Goal: Information Seeking & Learning: Find specific fact

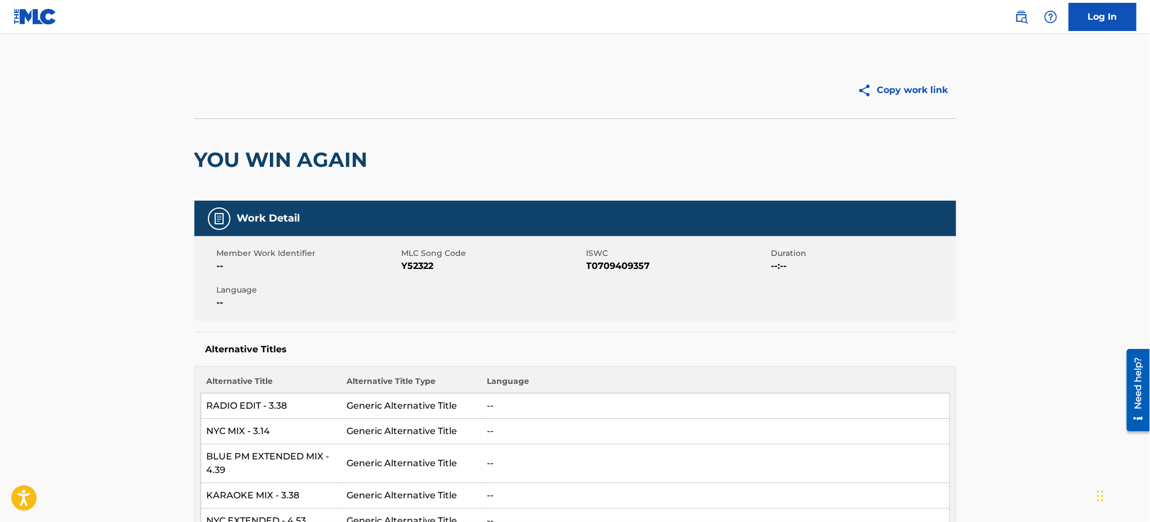
drag, startPoint x: 777, startPoint y: 276, endPoint x: 773, endPoint y: 269, distance: 7.8
click at [777, 276] on div "Member Work Identifier -- MLC Song Code Y52322 ISWC T0709409357 Duration --:-- …" at bounding box center [575, 278] width 762 height 85
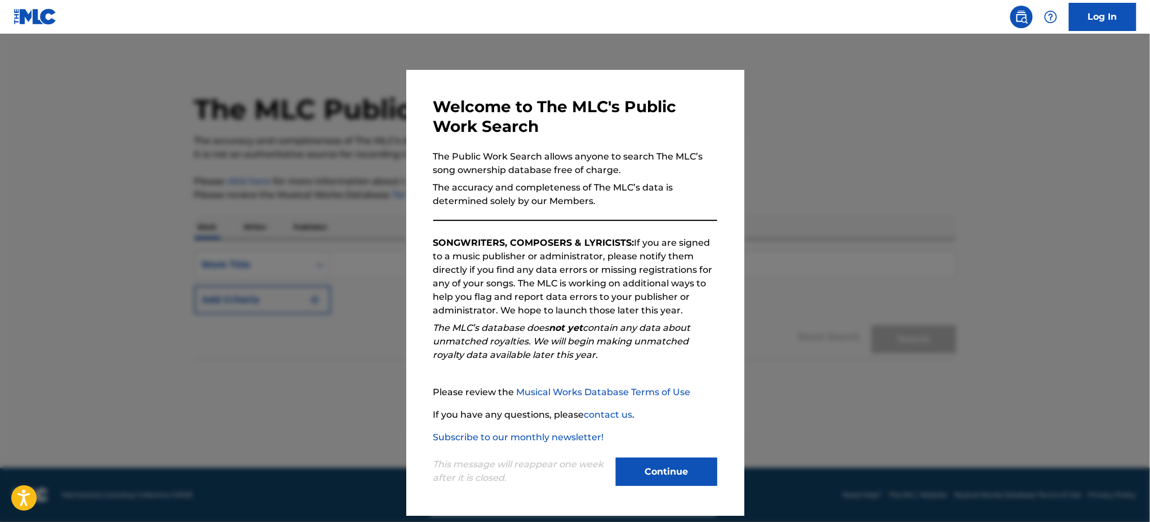
click at [821, 282] on div at bounding box center [575, 295] width 1150 height 522
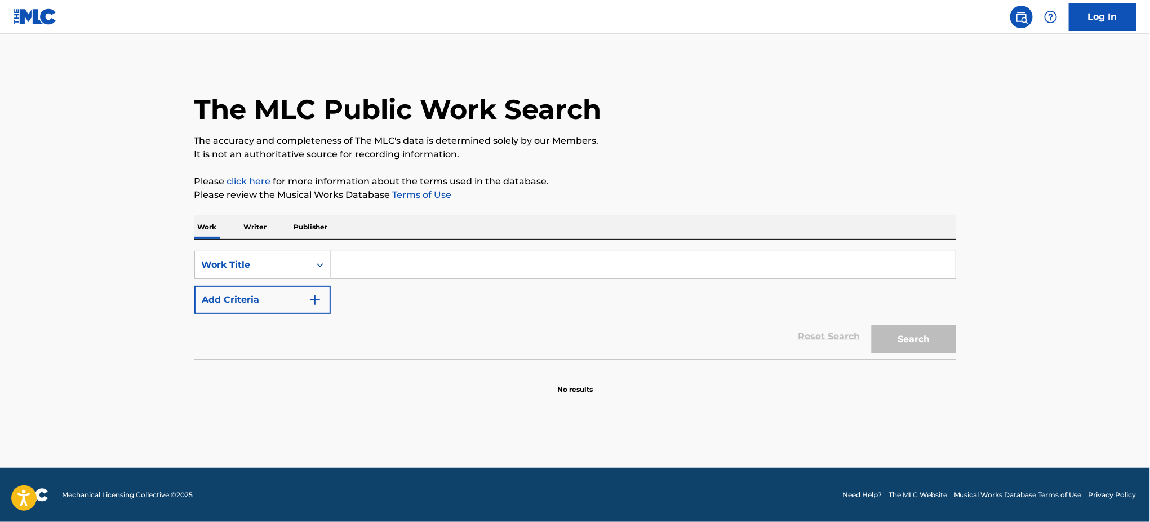
click at [424, 265] on input "Search Form" at bounding box center [643, 264] width 625 height 27
paste input "THIS TOWN [PERSON_NAME], [PERSON_NAME]"
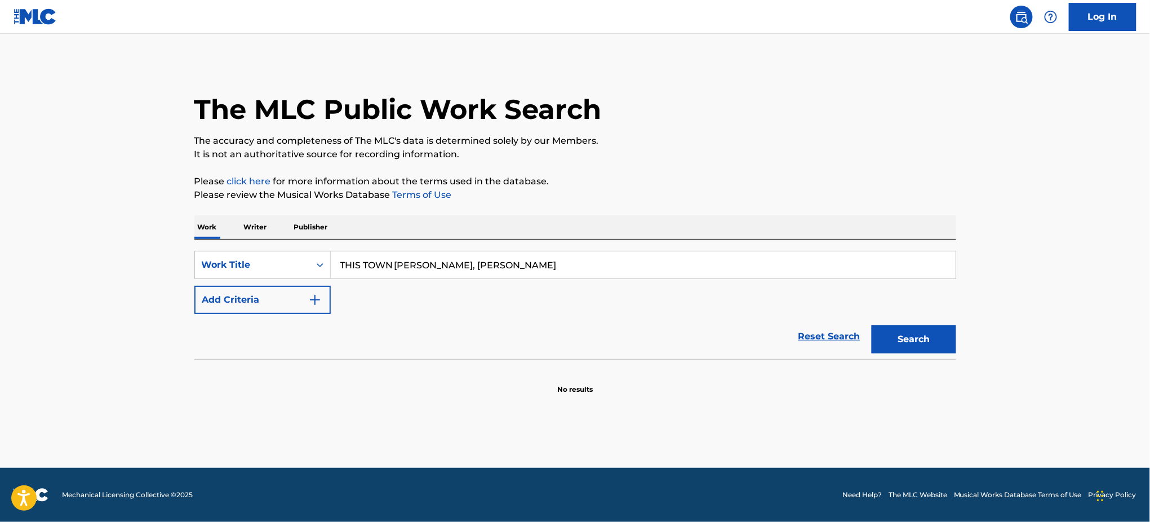
drag, startPoint x: 651, startPoint y: 271, endPoint x: 693, endPoint y: 274, distance: 41.3
click at [693, 274] on input "THIS TOWN [PERSON_NAME], [PERSON_NAME]" at bounding box center [643, 264] width 625 height 27
type input "THIS TOWN"
click at [322, 294] on button "Add Criteria" at bounding box center [262, 300] width 136 height 28
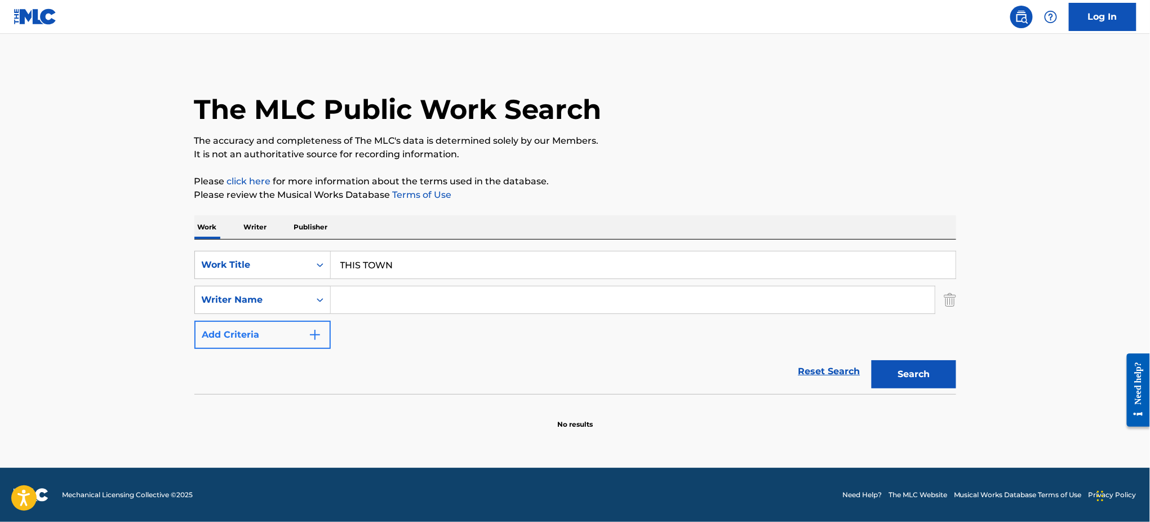
click at [382, 296] on input "Search Form" at bounding box center [633, 299] width 604 height 27
paste input "THIS TOWN [PERSON_NAME], [PERSON_NAME]"
drag, startPoint x: 531, startPoint y: 301, endPoint x: 232, endPoint y: 308, distance: 299.3
click at [232, 308] on div "SearchWithCriteria8da1b759-b351-42d1-a246-46e728556b6f Writer Name THIS TOWN [P…" at bounding box center [575, 300] width 762 height 28
click at [872, 360] on button "Search" at bounding box center [914, 374] width 85 height 28
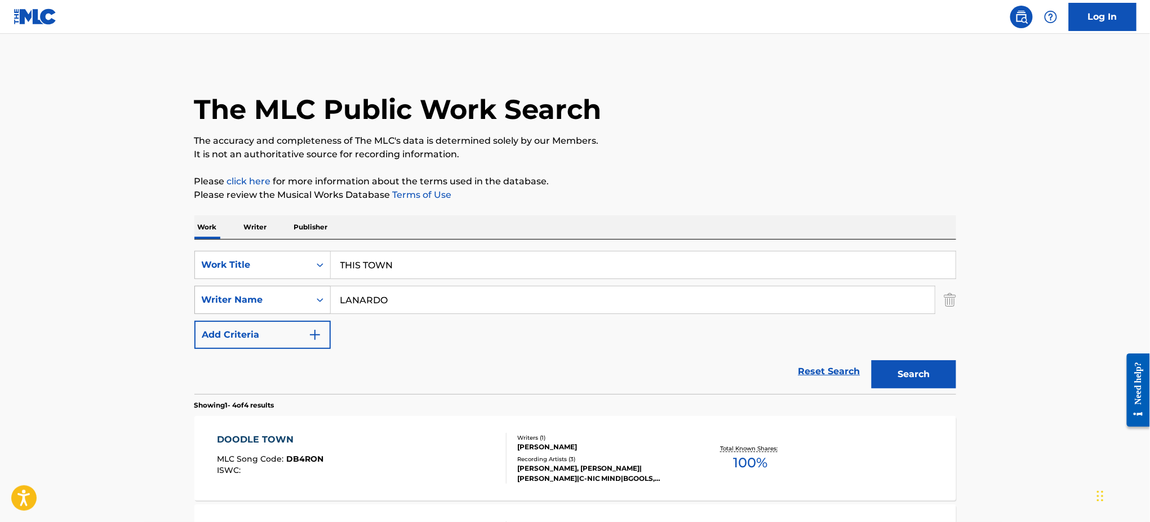
drag, startPoint x: 402, startPoint y: 305, endPoint x: 199, endPoint y: 305, distance: 203.4
click at [199, 305] on div "SearchWithCriteria8da1b759-b351-42d1-a246-46e728556b6f Writer Name [PERSON_NAME]" at bounding box center [575, 300] width 762 height 28
paste input "THIS TOWN [PERSON_NAME], [PERSON_NAME]"
drag, startPoint x: 436, startPoint y: 300, endPoint x: 322, endPoint y: 314, distance: 115.3
click at [192, 304] on div "The MLC Public Work Search The accuracy and completeness of The MLC's data is d…" at bounding box center [575, 440] width 789 height 757
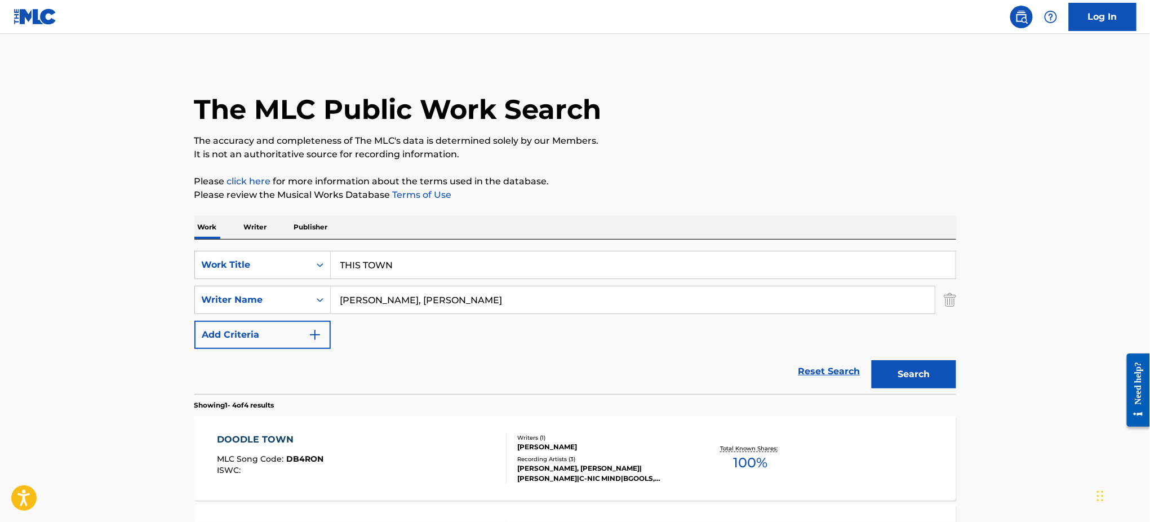
drag, startPoint x: 395, startPoint y: 303, endPoint x: 751, endPoint y: 302, distance: 356.1
click at [751, 302] on input "[PERSON_NAME], [PERSON_NAME]" at bounding box center [633, 299] width 604 height 27
click at [872, 360] on button "Search" at bounding box center [914, 374] width 85 height 28
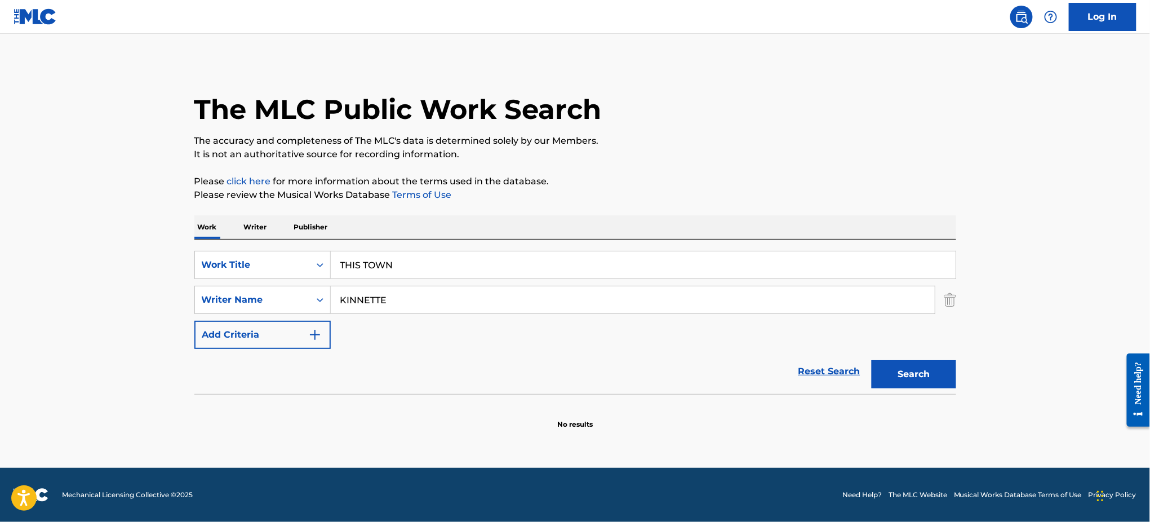
click at [393, 296] on input "KINNETTE" at bounding box center [633, 299] width 604 height 27
paste input "CAULLVIN"
type input "CAULLVINE"
click at [872, 360] on button "Search" at bounding box center [914, 374] width 85 height 28
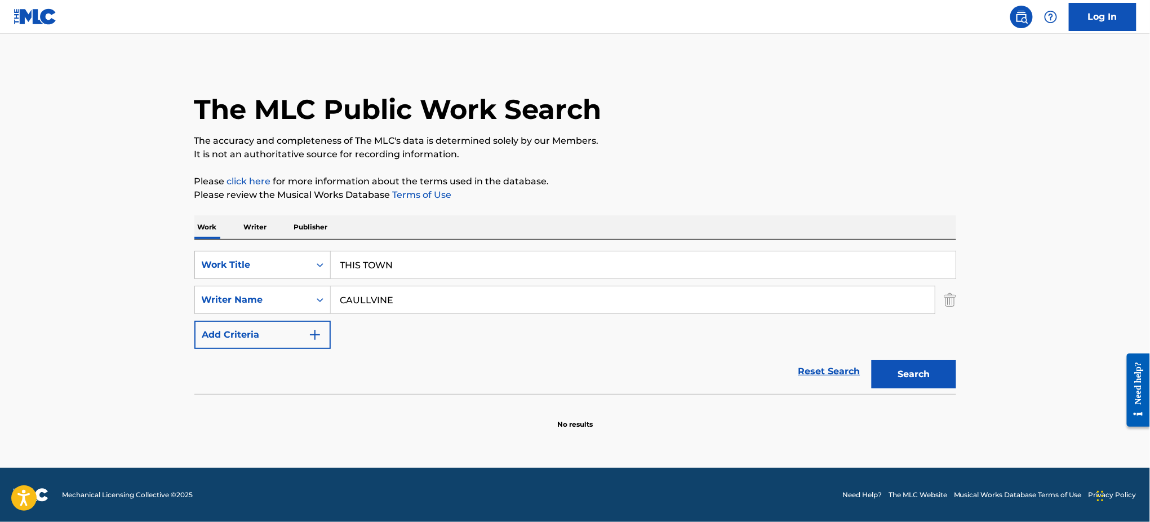
drag, startPoint x: 407, startPoint y: 261, endPoint x: 313, endPoint y: 273, distance: 94.8
click at [313, 273] on div "SearchWithCriteria0c1c2e94-fd79-44b7-85b7-d74d197305d0 Work Title THIS TOWN" at bounding box center [575, 265] width 762 height 28
paste input "STREET SMART [PERSON_NAME] [PERSON_NAME]"
type input "STREET SMART [PERSON_NAME] [PERSON_NAME]"
drag, startPoint x: 356, startPoint y: 299, endPoint x: 310, endPoint y: 304, distance: 45.9
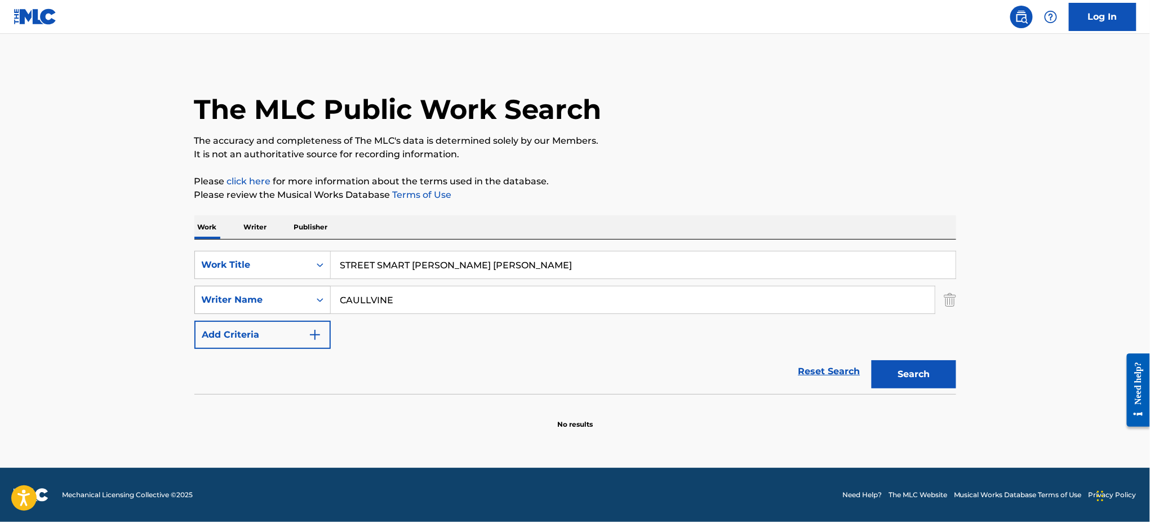
click at [310, 304] on div "SearchWithCriteria8da1b759-b351-42d1-a246-46e728556b6f Writer Name [PERSON_NAME]" at bounding box center [575, 300] width 762 height 28
paste input "STREET SMART [PERSON_NAME] [PERSON_NAME]"
type input "STREET SMART [PERSON_NAME] [PERSON_NAME]"
drag, startPoint x: 412, startPoint y: 268, endPoint x: 616, endPoint y: 263, distance: 204.6
click at [616, 263] on input "STREET SMART [PERSON_NAME] [PERSON_NAME]" at bounding box center [643, 264] width 625 height 27
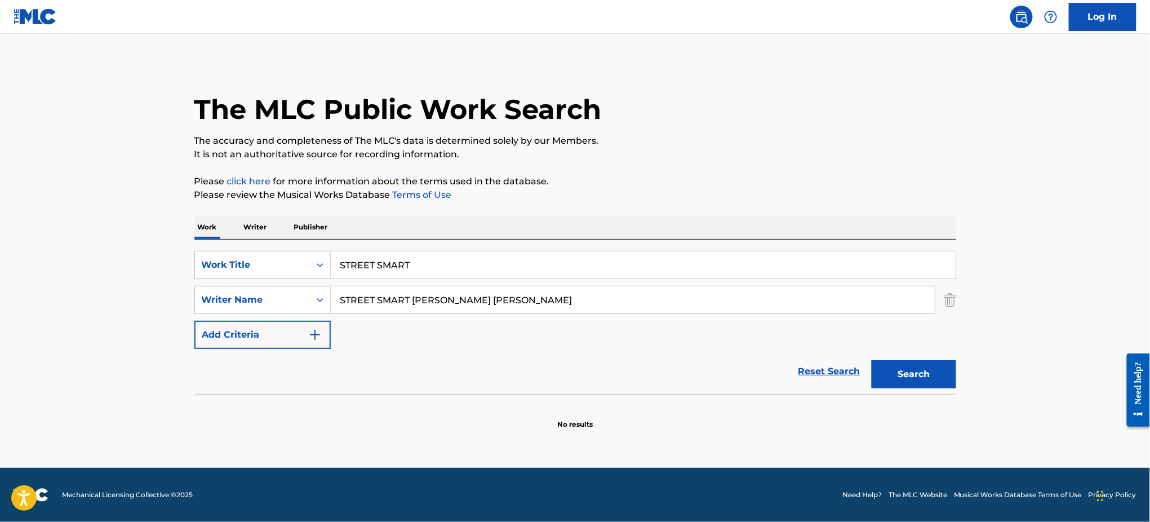
type input "STREET SMART"
drag, startPoint x: 489, startPoint y: 301, endPoint x: 211, endPoint y: 307, distance: 278.4
click at [211, 307] on div "SearchWithCriteria8da1b759-b351-42d1-a246-46e728556b6f Writer Name STREET [PERS…" at bounding box center [575, 300] width 762 height 28
type input "DELANTIC"
click at [872, 360] on button "Search" at bounding box center [914, 374] width 85 height 28
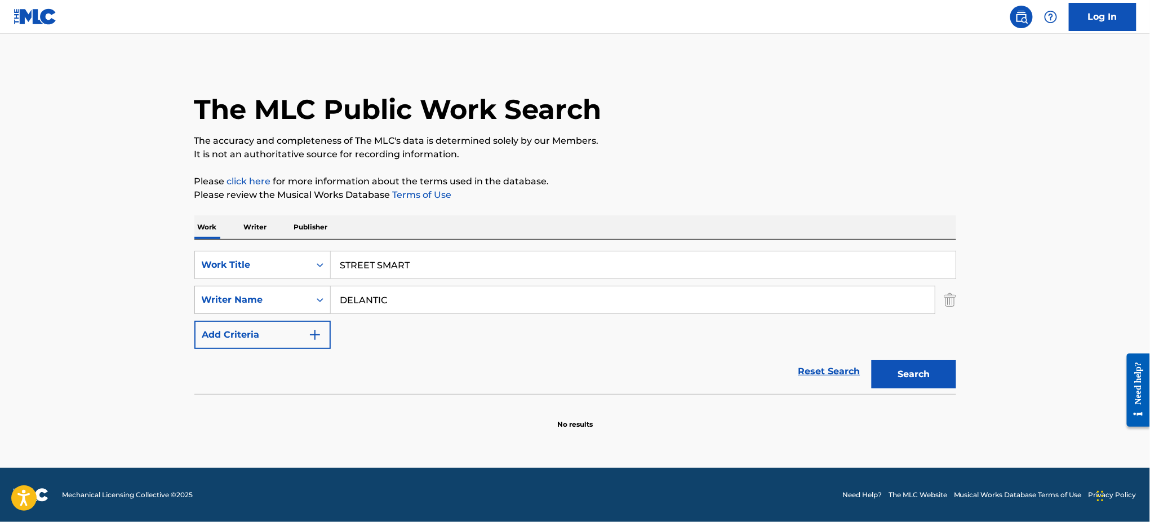
drag, startPoint x: 398, startPoint y: 300, endPoint x: 224, endPoint y: 301, distance: 173.6
click at [224, 301] on div "SearchWithCriteria8da1b759-b351-42d1-a246-46e728556b6f Writer Name [PERSON_NAME]" at bounding box center [575, 300] width 762 height 28
paste input "RADRIC"
type input "RADRIC"
click at [872, 360] on button "Search" at bounding box center [914, 374] width 85 height 28
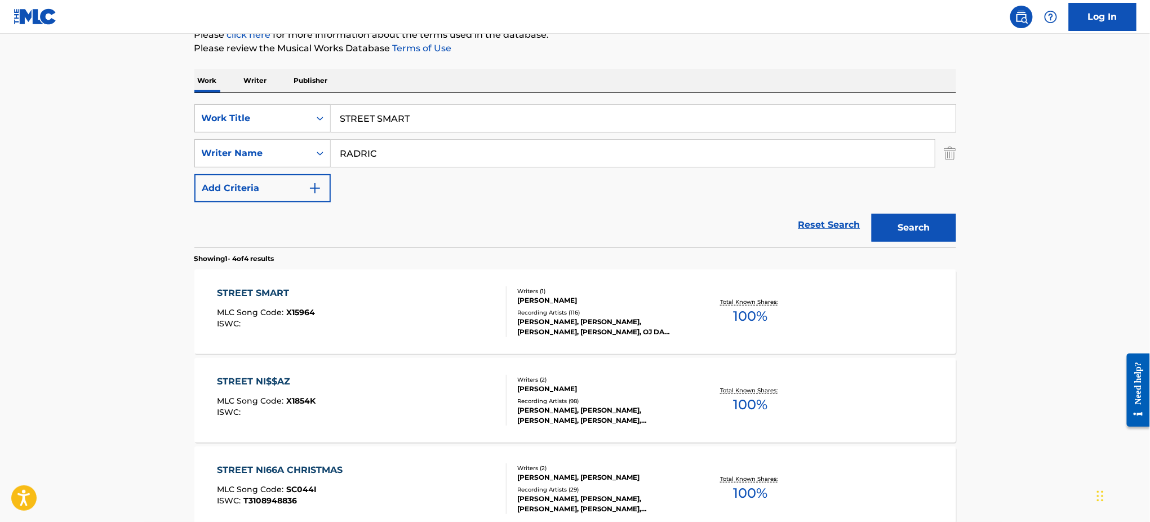
scroll to position [150, 0]
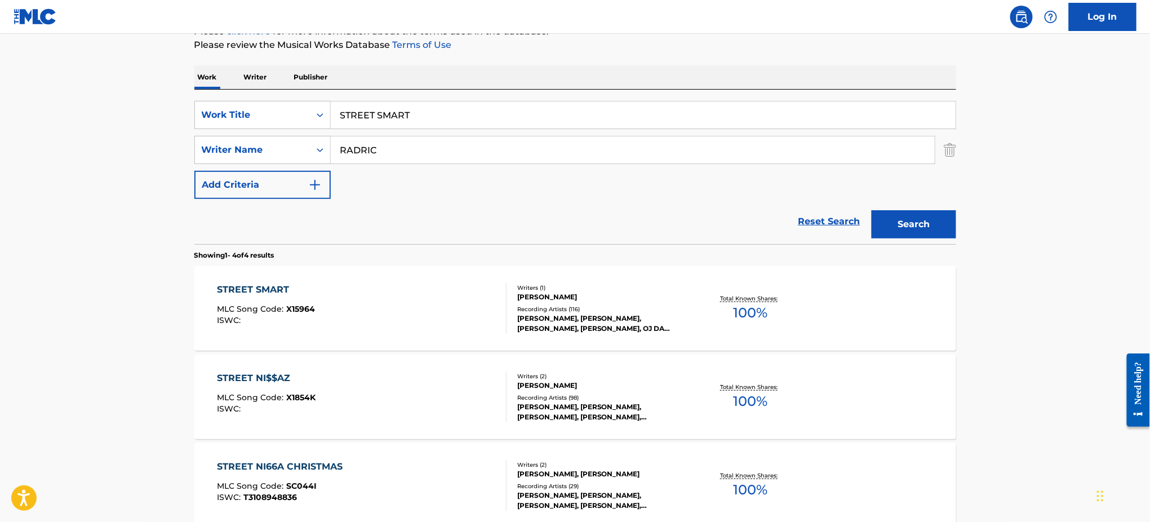
click at [424, 287] on div "STREET SMART MLC Song Code : X15964 ISWC :" at bounding box center [362, 308] width 290 height 51
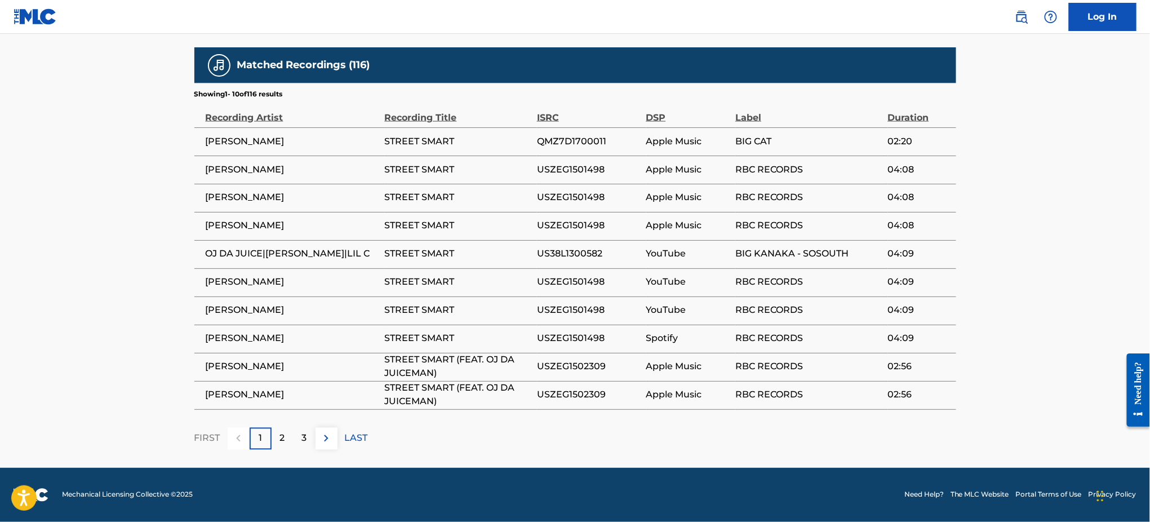
scroll to position [798, 0]
